Goal: Information Seeking & Learning: Learn about a topic

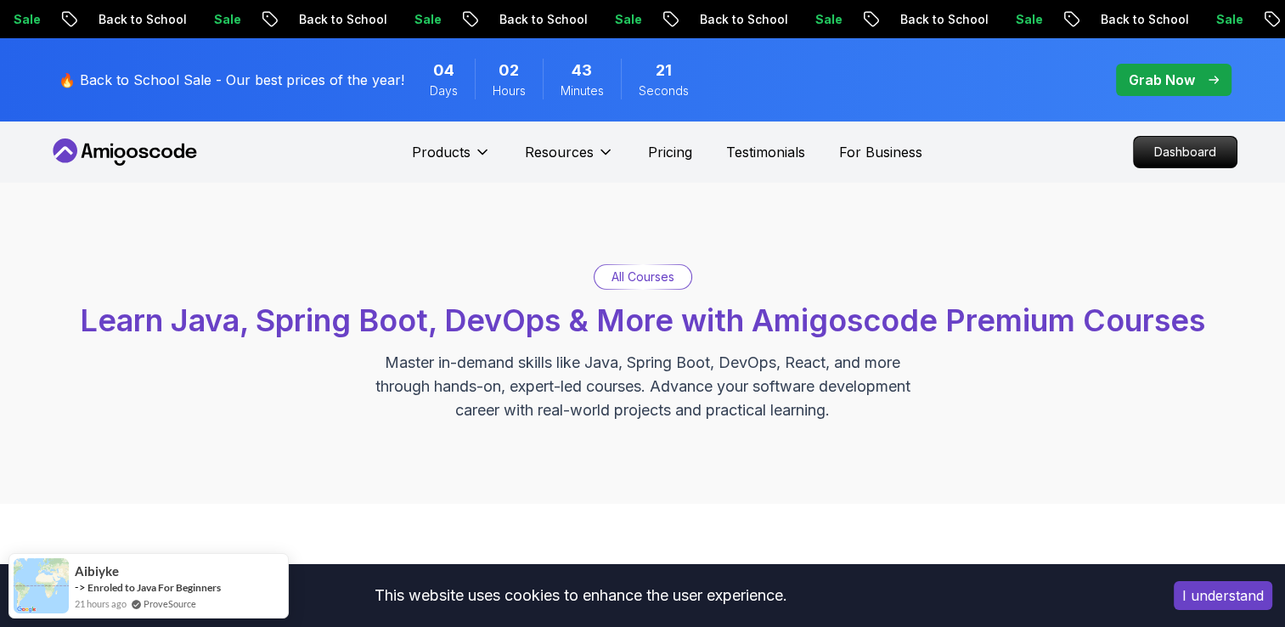
click at [1167, 151] on p "Dashboard" at bounding box center [1185, 152] width 98 height 29
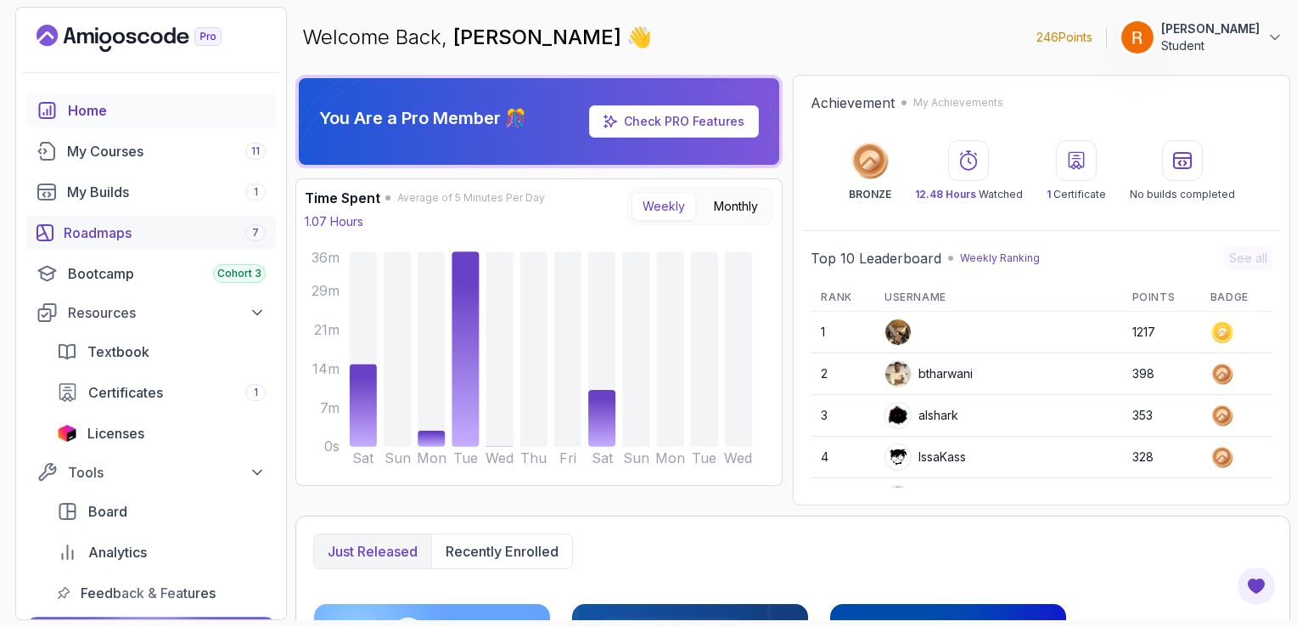
click at [147, 219] on link "Roadmaps 7" at bounding box center [151, 233] width 250 height 34
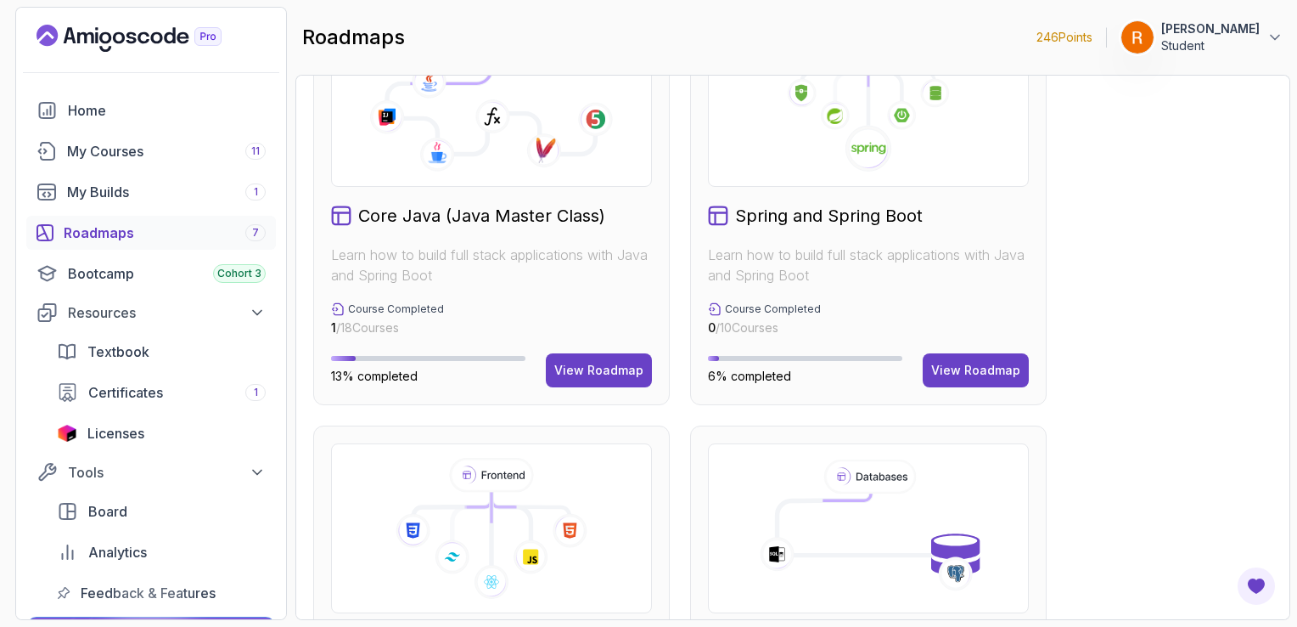
scroll to position [519, 0]
click at [857, 131] on icon at bounding box center [869, 150] width 48 height 48
click at [997, 373] on div "View Roadmap" at bounding box center [975, 371] width 89 height 17
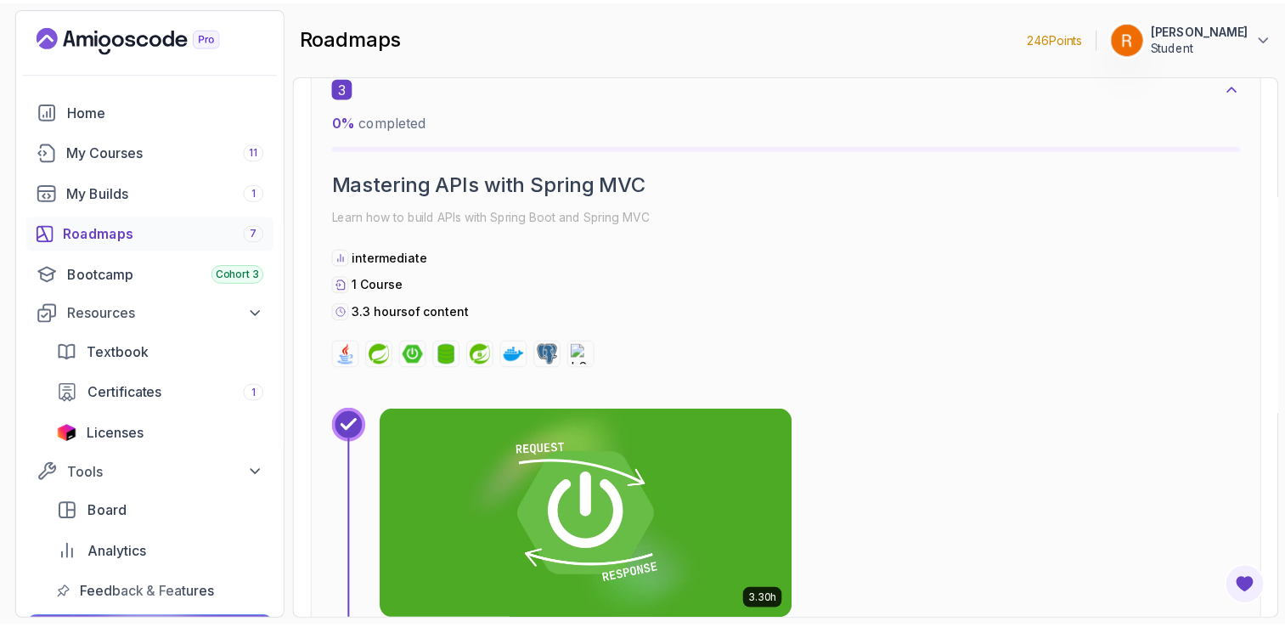
scroll to position [1848, 0]
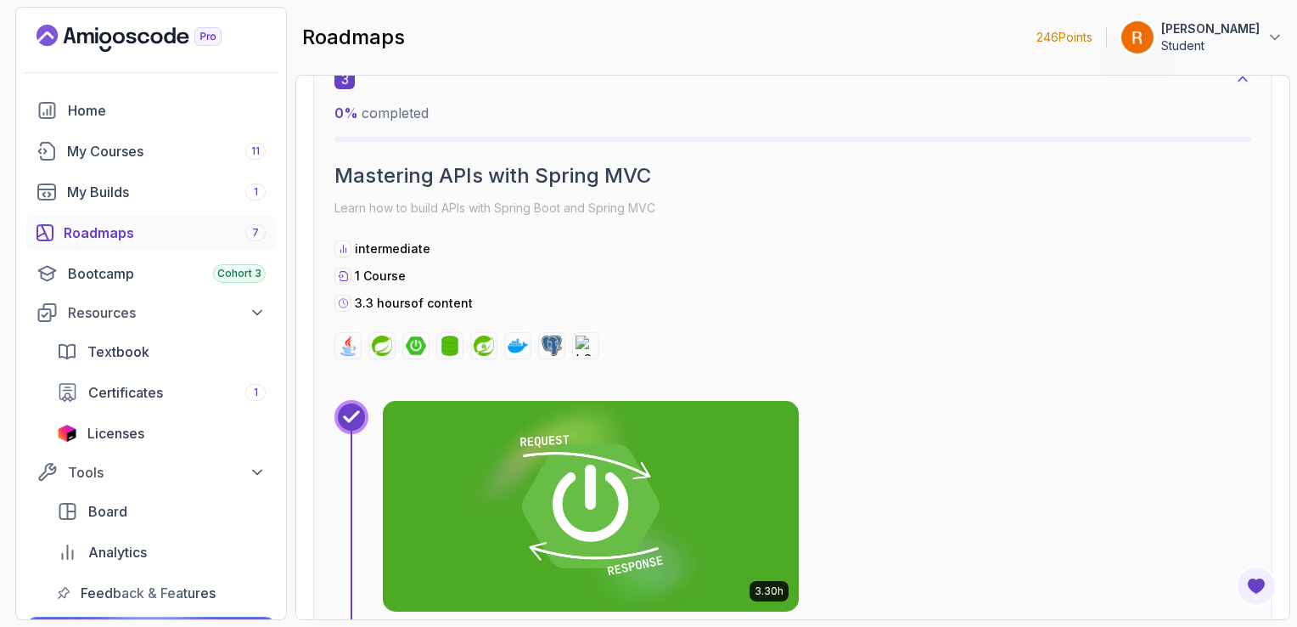
click at [678, 464] on img at bounding box center [591, 506] width 416 height 211
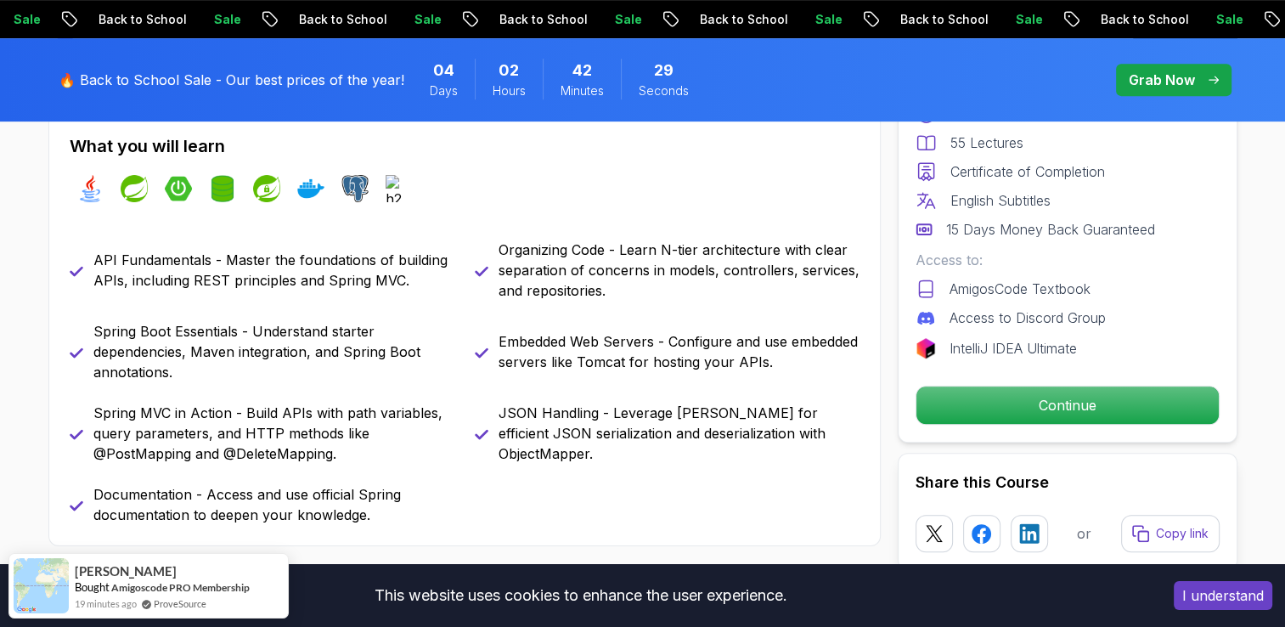
scroll to position [750, 0]
